Goal: Book appointment/travel/reservation

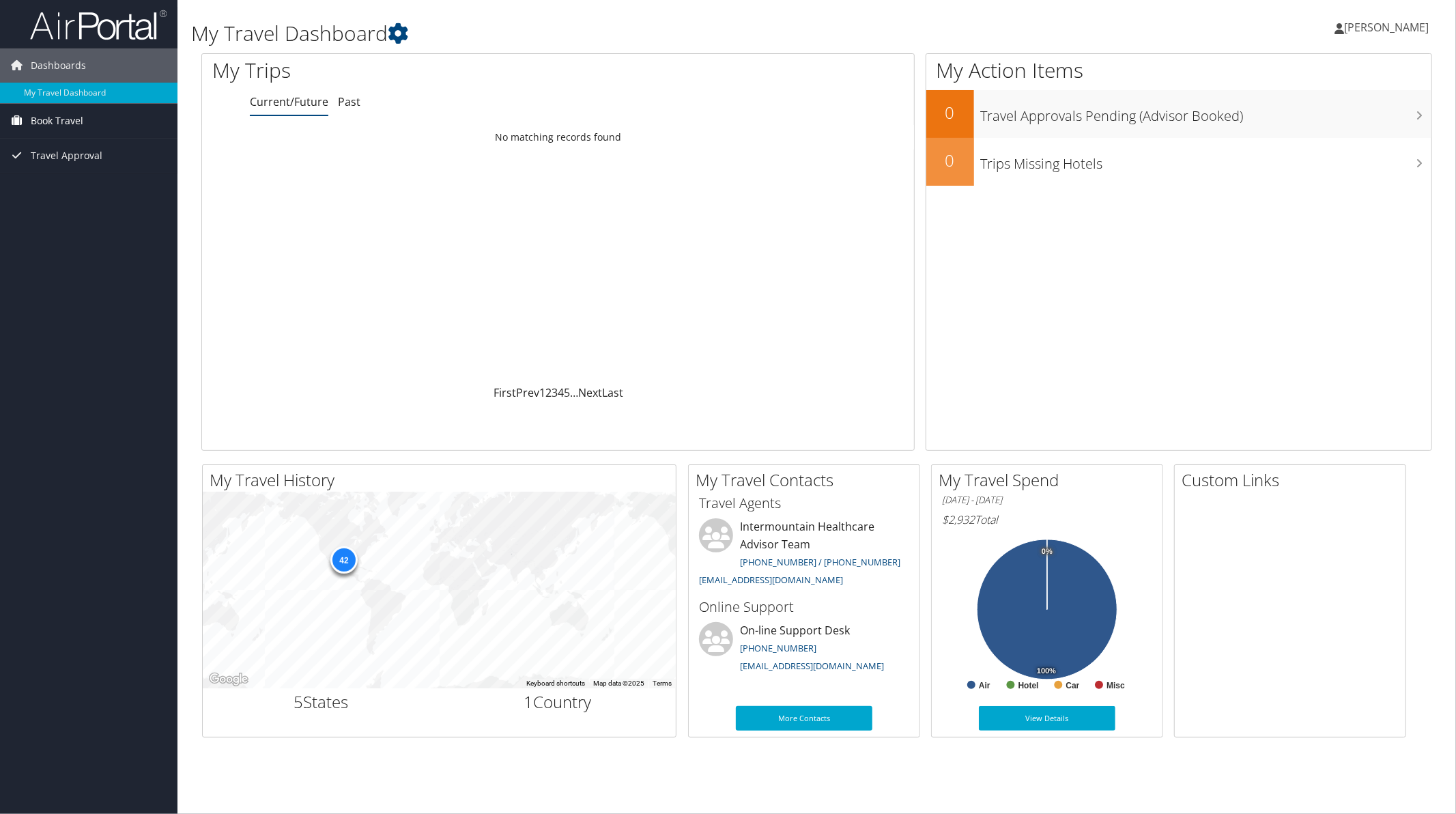
click at [51, 120] on span "Book Travel" at bounding box center [57, 121] width 53 height 34
click at [50, 172] on link "Book/Manage Online Trips" at bounding box center [89, 169] width 177 height 20
